Goal: Task Accomplishment & Management: Manage account settings

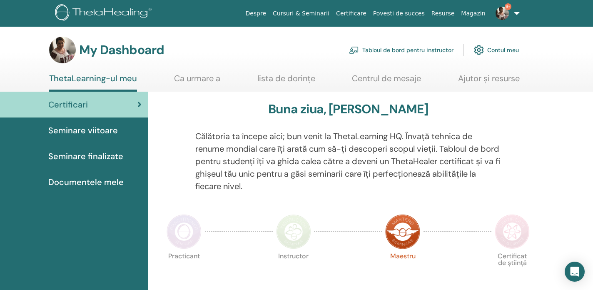
click at [397, 50] on link "Tabloul de bord pentru instructor" at bounding box center [401, 50] width 104 height 18
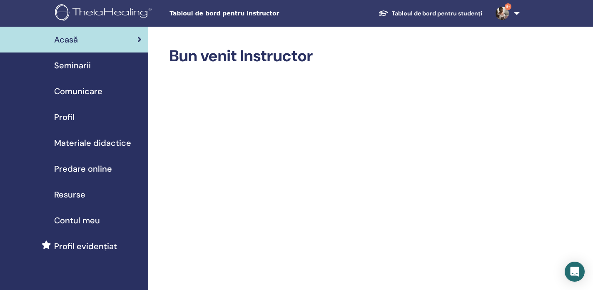
click at [91, 65] on div "Seminarii" at bounding box center [74, 65] width 135 height 12
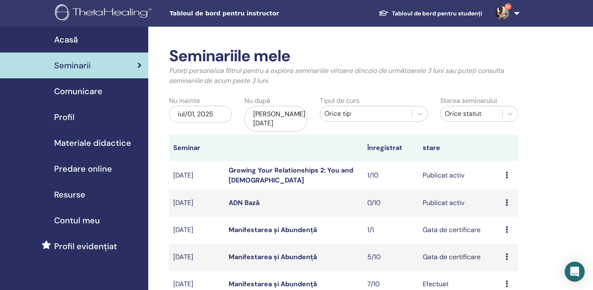
click at [506, 226] on icon at bounding box center [506, 229] width 2 height 7
click at [304, 225] on link "Manifestarea și Abundență" at bounding box center [272, 229] width 88 height 9
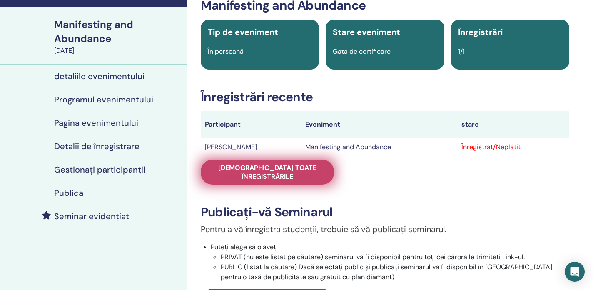
scroll to position [53, 0]
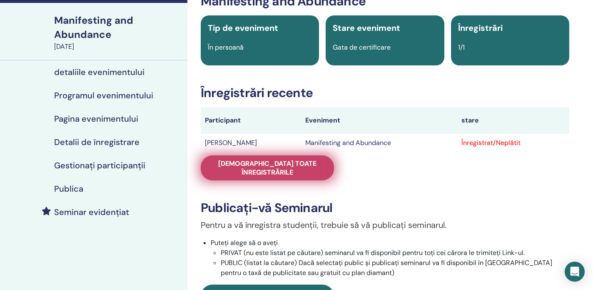
click at [282, 163] on span "[DEMOGRAPHIC_DATA] toate înregistrările" at bounding box center [267, 167] width 112 height 17
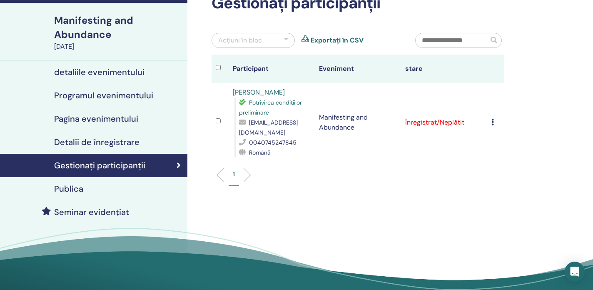
click at [491, 121] on icon at bounding box center [492, 122] width 2 height 7
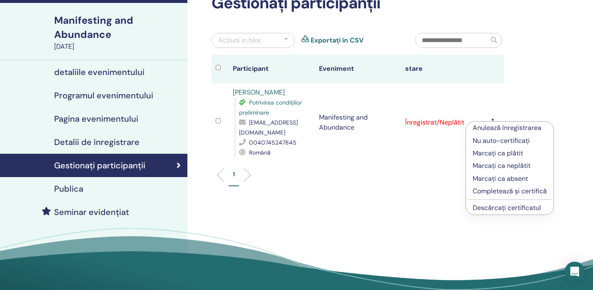
click at [486, 193] on p "Completează și certifică" at bounding box center [509, 191] width 74 height 10
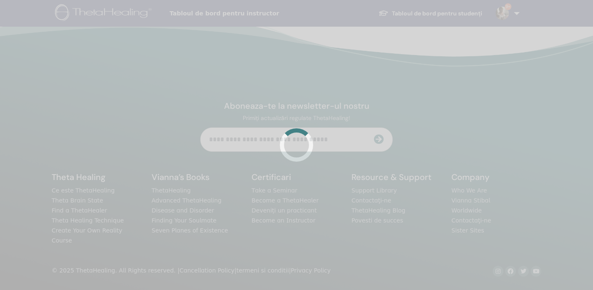
scroll to position [53, 0]
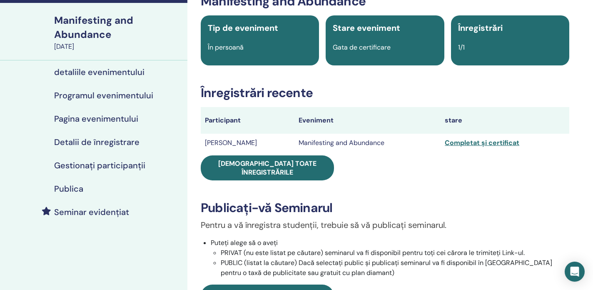
click at [152, 232] on div "Seminariile mele Manifesting and Abundance September 25, 2025 detaliile evenime…" at bounding box center [93, 292] width 187 height 636
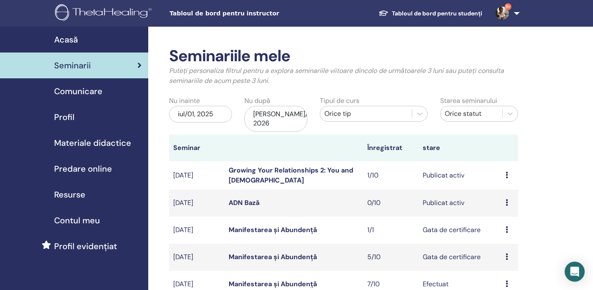
click at [505, 248] on td "previzualizare Editați | × Participantii Anulare" at bounding box center [509, 256] width 17 height 27
click at [256, 252] on link "Manifestarea și Abundență" at bounding box center [272, 256] width 88 height 9
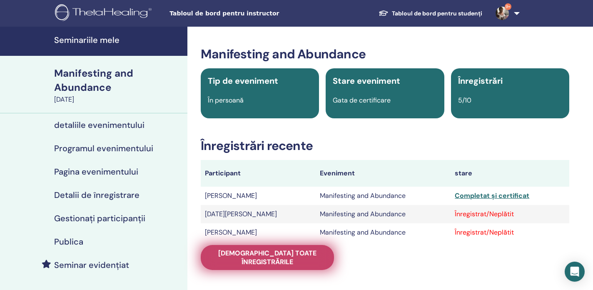
click at [309, 252] on span "Vedeți toate înregistrările" at bounding box center [267, 256] width 112 height 17
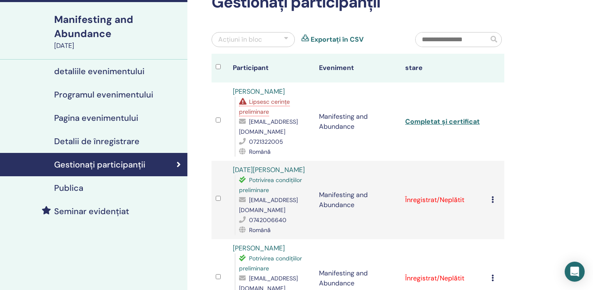
scroll to position [55, 0]
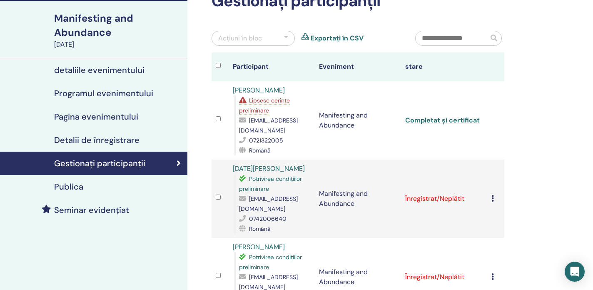
click at [492, 198] on icon at bounding box center [492, 198] width 2 height 7
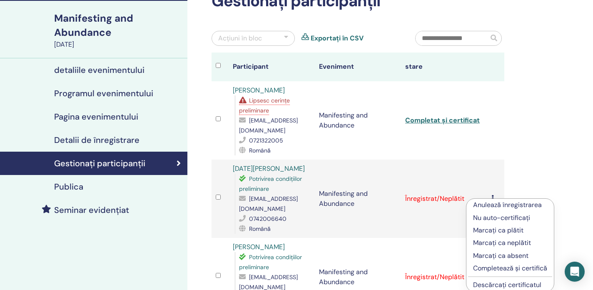
click at [483, 267] on p "Completează și certifică" at bounding box center [510, 268] width 74 height 10
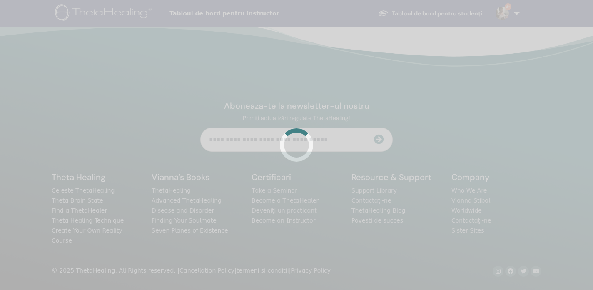
scroll to position [55, 0]
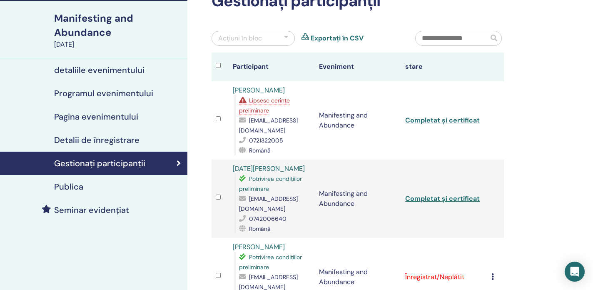
click at [493, 276] on icon at bounding box center [492, 276] width 2 height 7
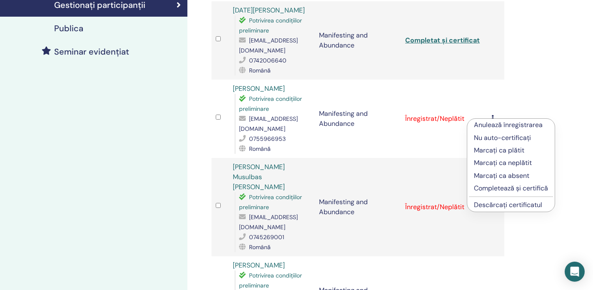
scroll to position [216, 0]
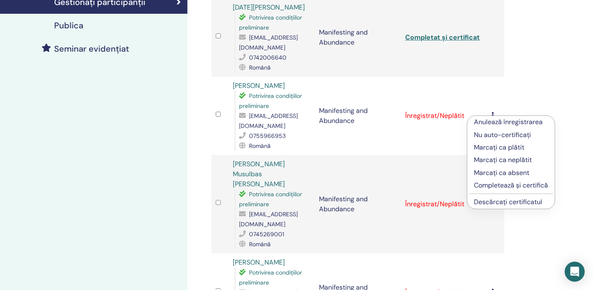
click at [488, 184] on p "Completează și certifică" at bounding box center [511, 185] width 74 height 10
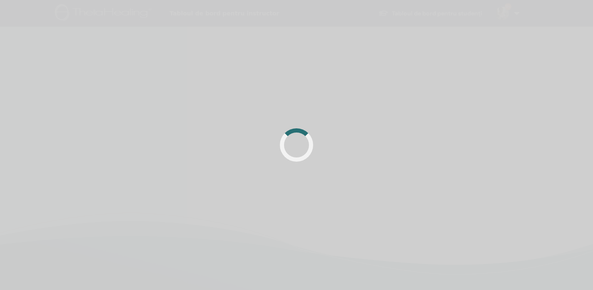
scroll to position [196, 0]
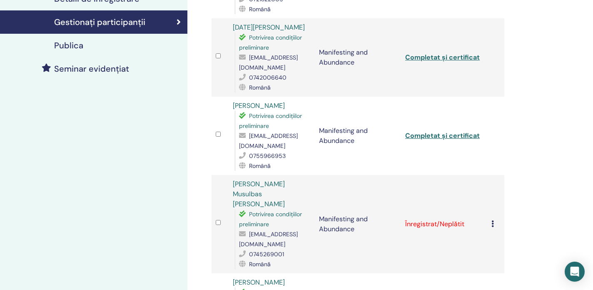
click at [492, 220] on icon at bounding box center [492, 223] width 2 height 7
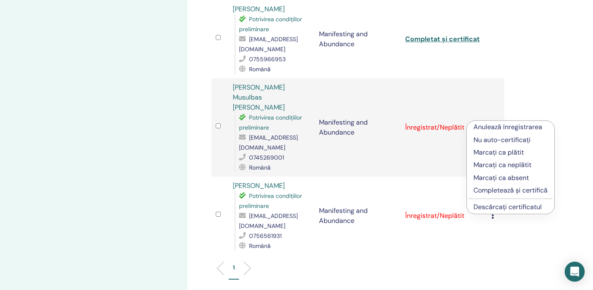
scroll to position [295, 0]
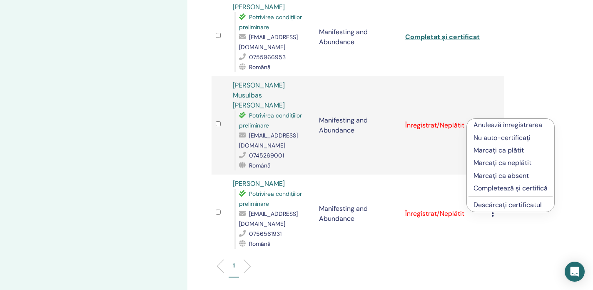
click at [505, 190] on p "Completează și certifică" at bounding box center [510, 188] width 74 height 10
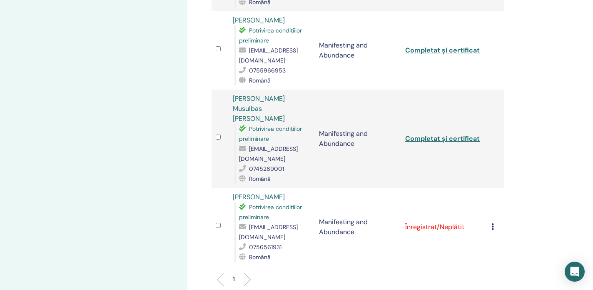
scroll to position [282, 0]
click at [493, 223] on icon at bounding box center [492, 226] width 2 height 7
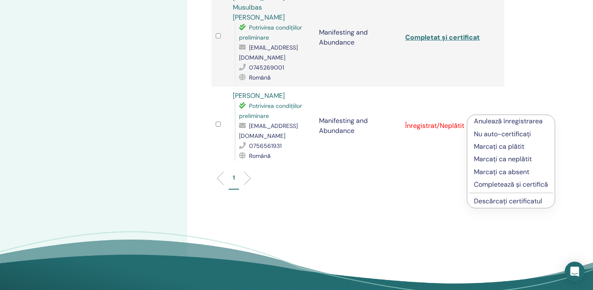
scroll to position [384, 0]
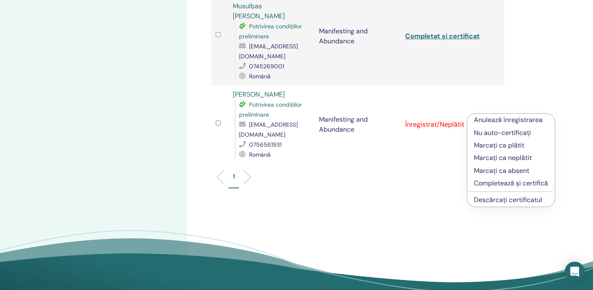
click at [486, 183] on p "Completează și certifică" at bounding box center [511, 183] width 74 height 10
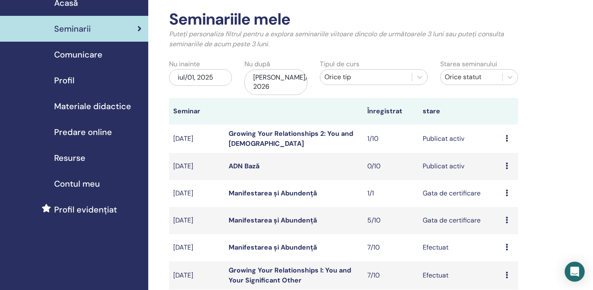
scroll to position [37, 0]
click at [251, 161] on link "ADN Bază" at bounding box center [243, 165] width 31 height 9
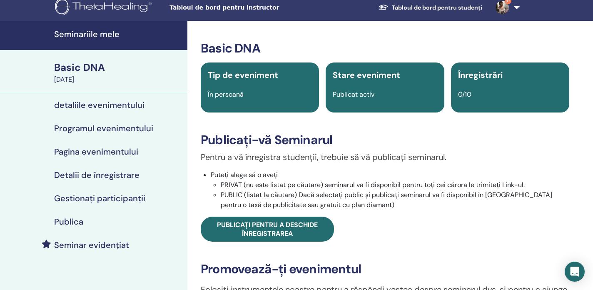
scroll to position [6, 0]
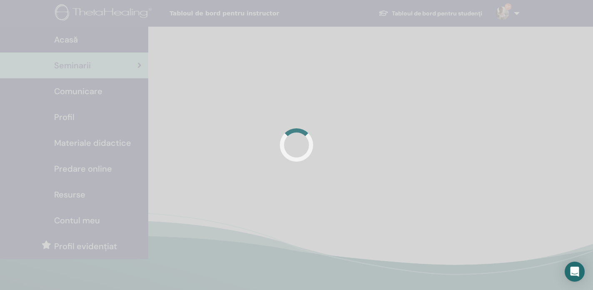
scroll to position [37, 0]
